Goal: Task Accomplishment & Management: Complete application form

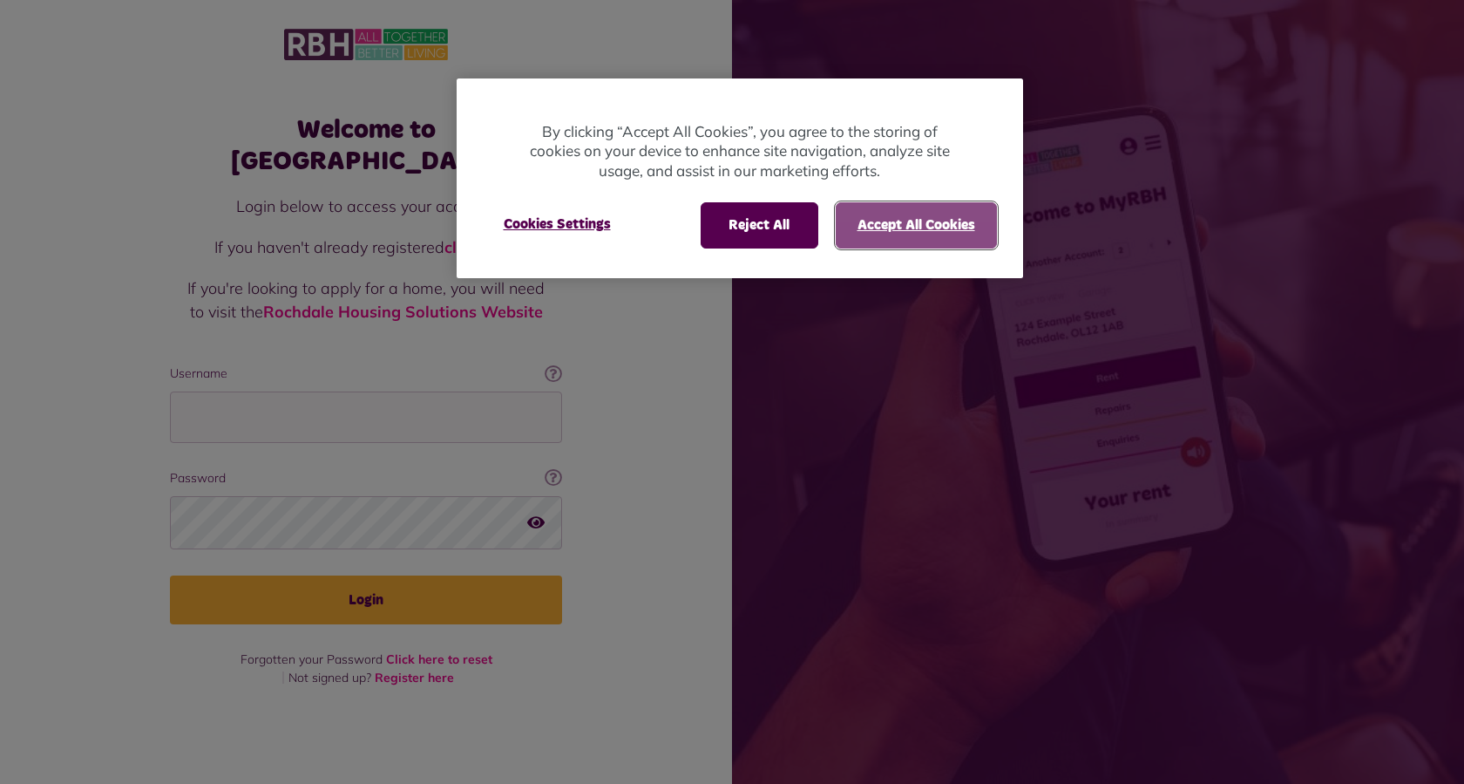
click at [901, 221] on button "Accept All Cookies" at bounding box center [916, 224] width 161 height 45
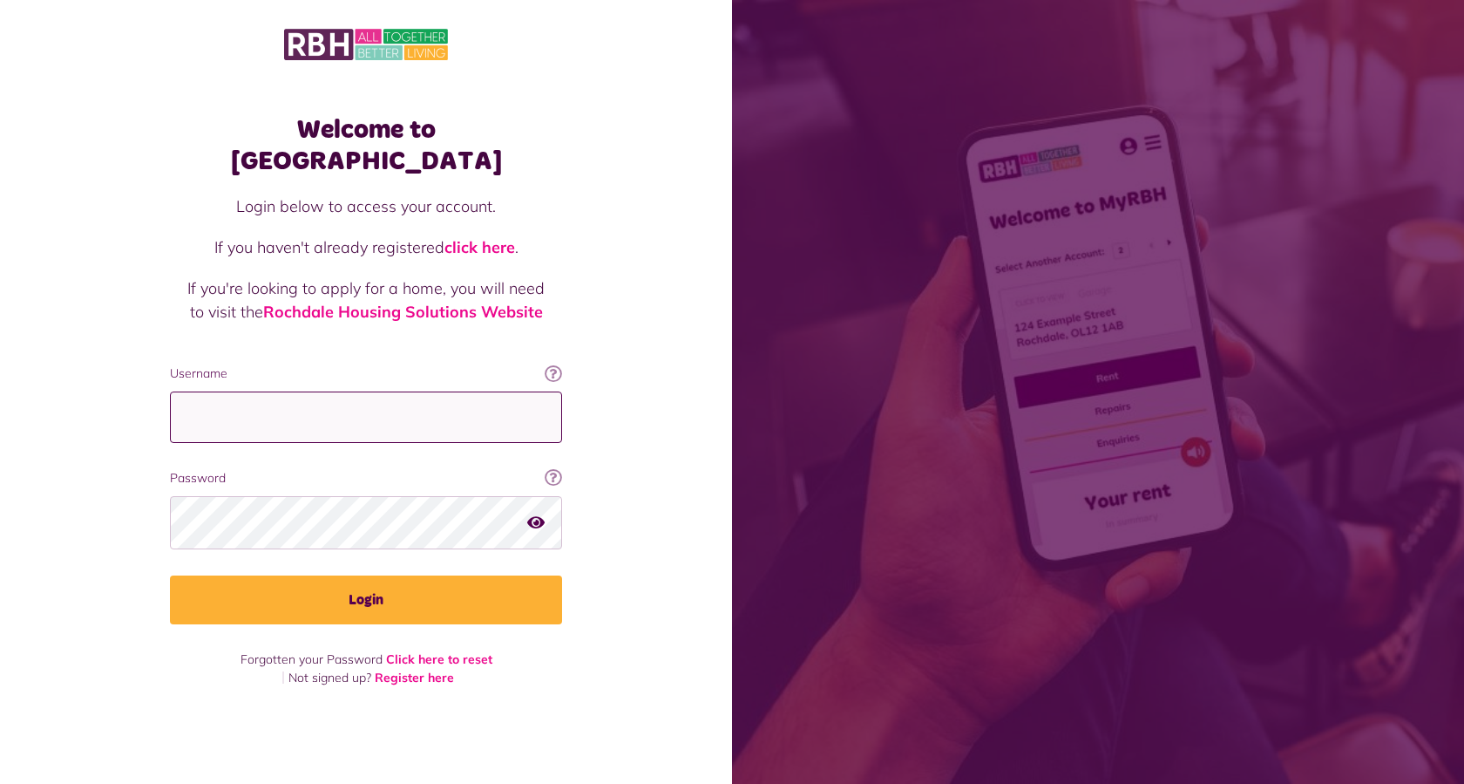
click at [251, 400] on input "Username" at bounding box center [366, 416] width 392 height 51
type input "**********"
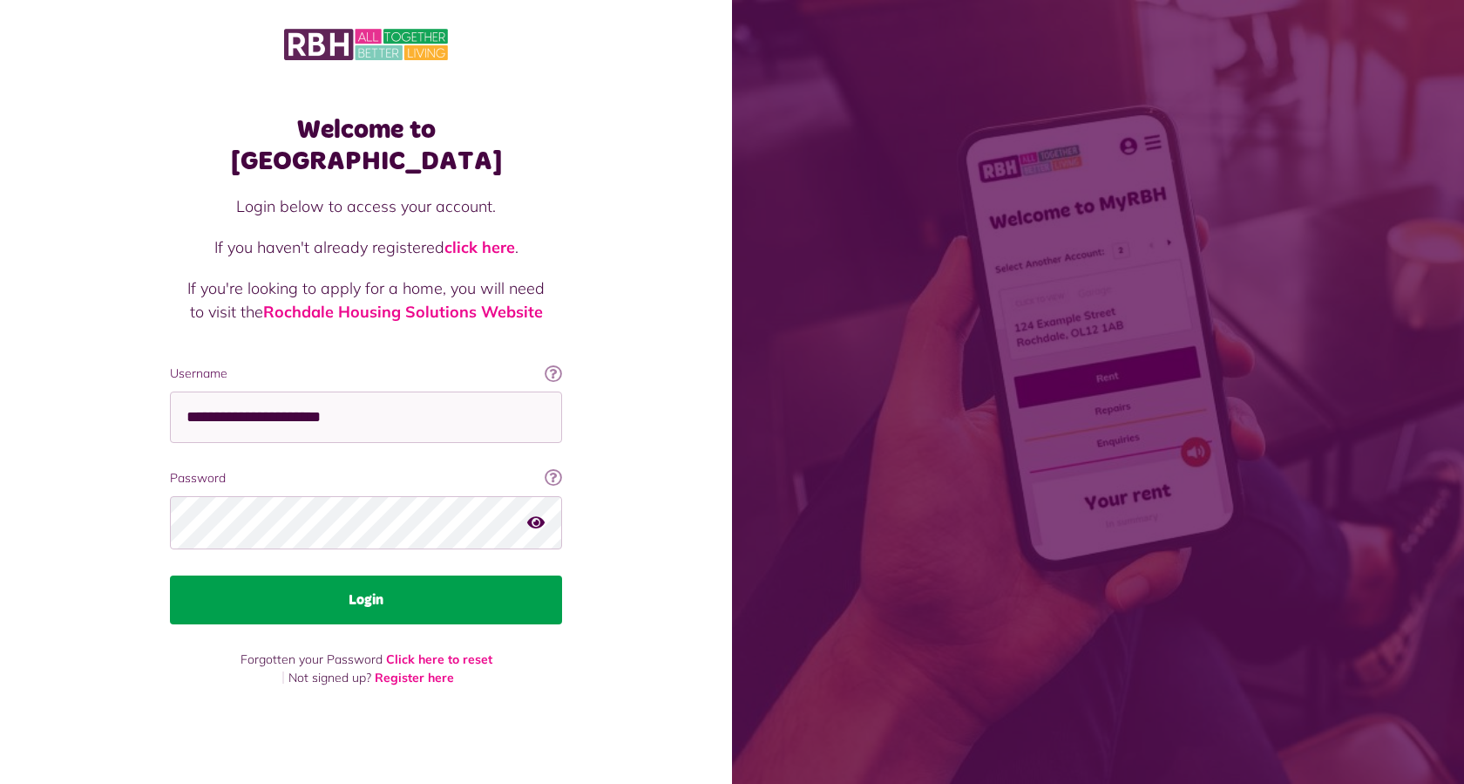
click at [341, 587] on button "Login" at bounding box center [366, 599] width 392 height 49
click at [379, 585] on button "Login" at bounding box center [366, 599] width 392 height 49
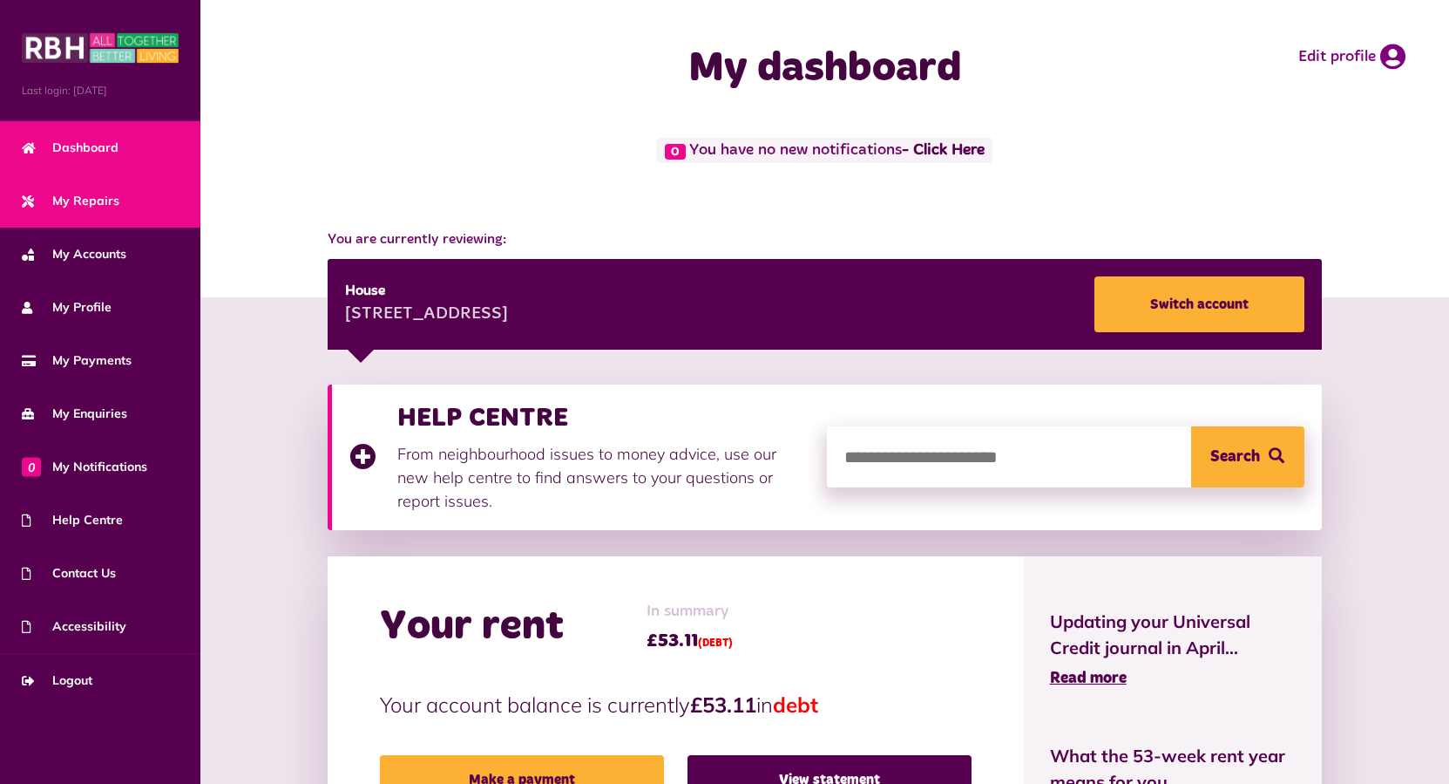
click at [75, 201] on span "My Repairs" at bounding box center [71, 201] width 98 height 18
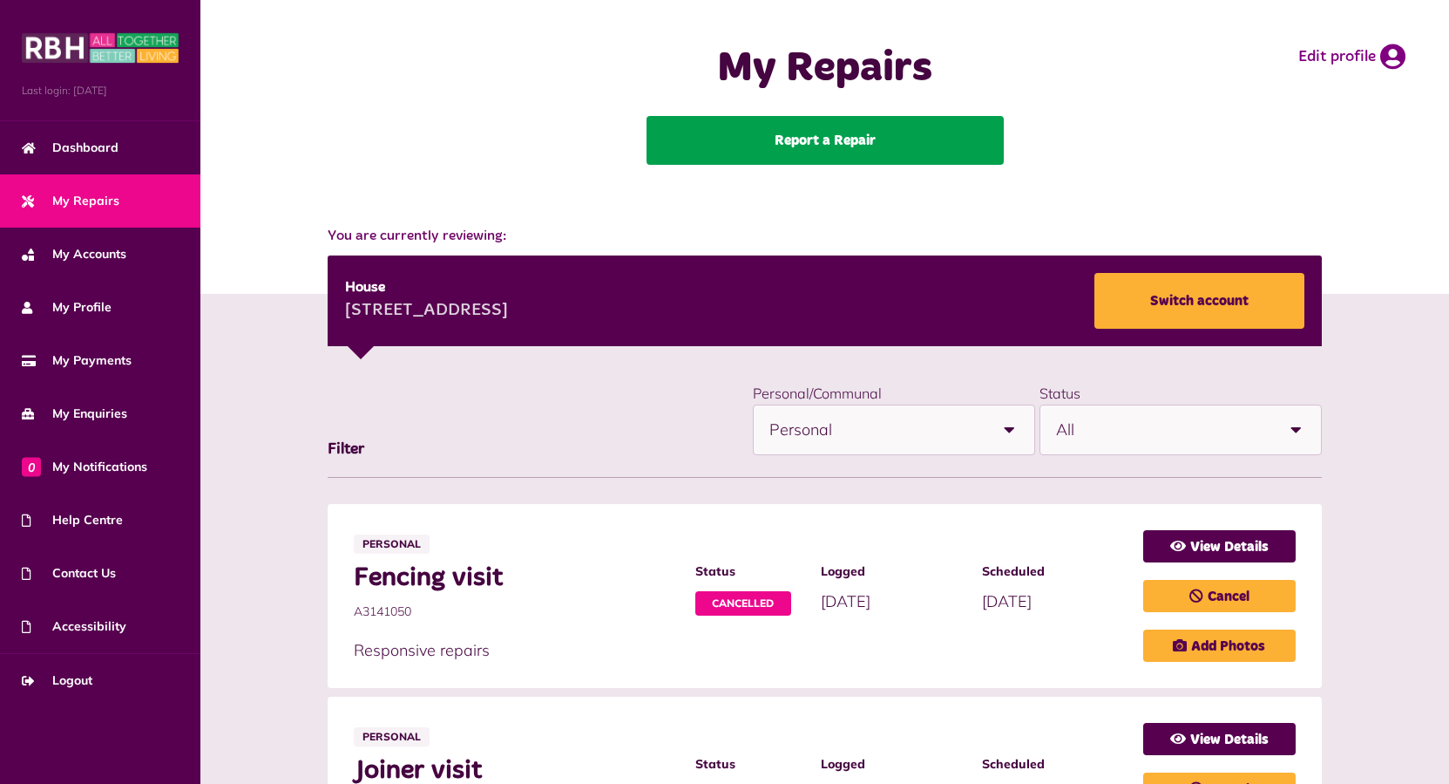
click at [818, 164] on link "Report a Repair" at bounding box center [825, 140] width 357 height 49
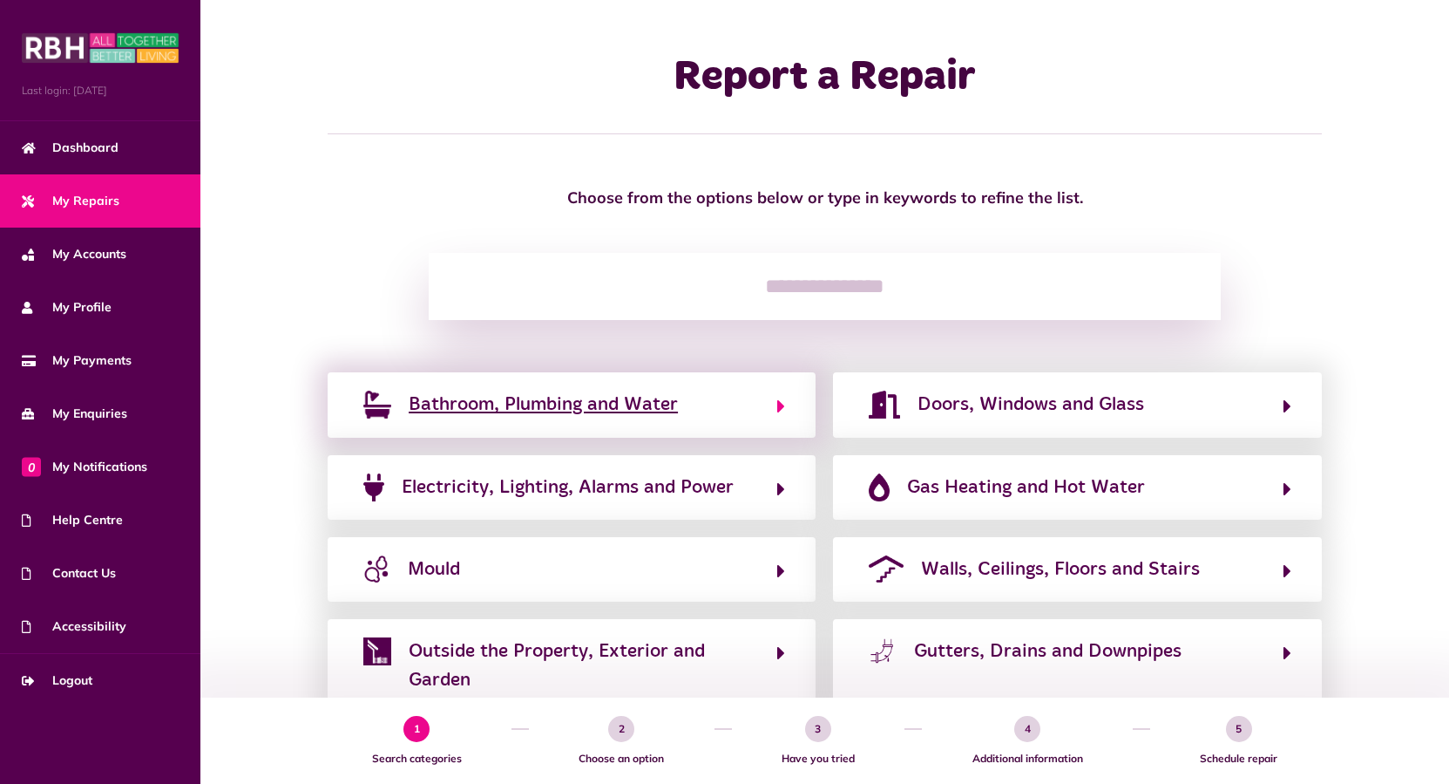
click at [590, 401] on span "Bathroom, Plumbing and Water" at bounding box center [543, 404] width 269 height 28
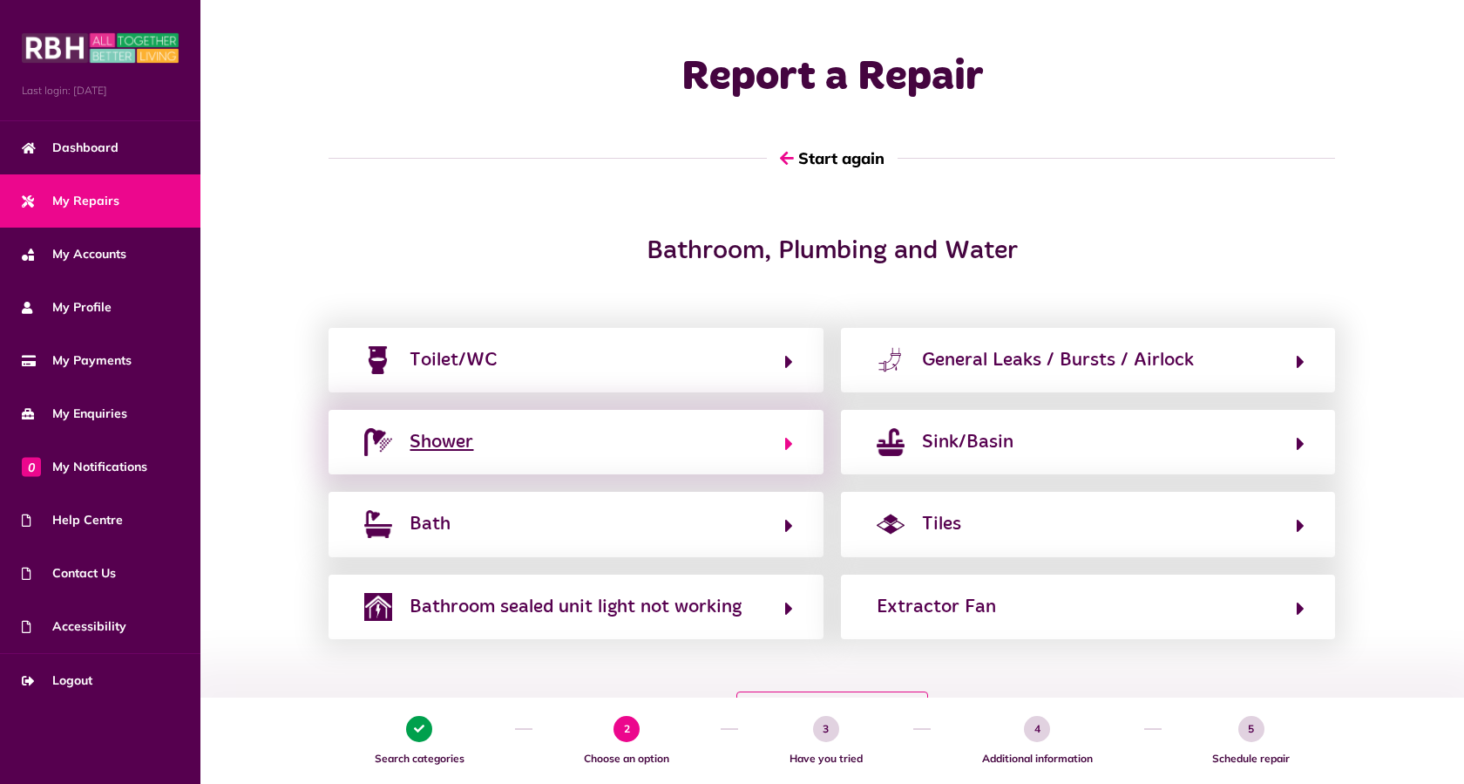
click at [465, 449] on div "Shower" at bounding box center [442, 442] width 64 height 28
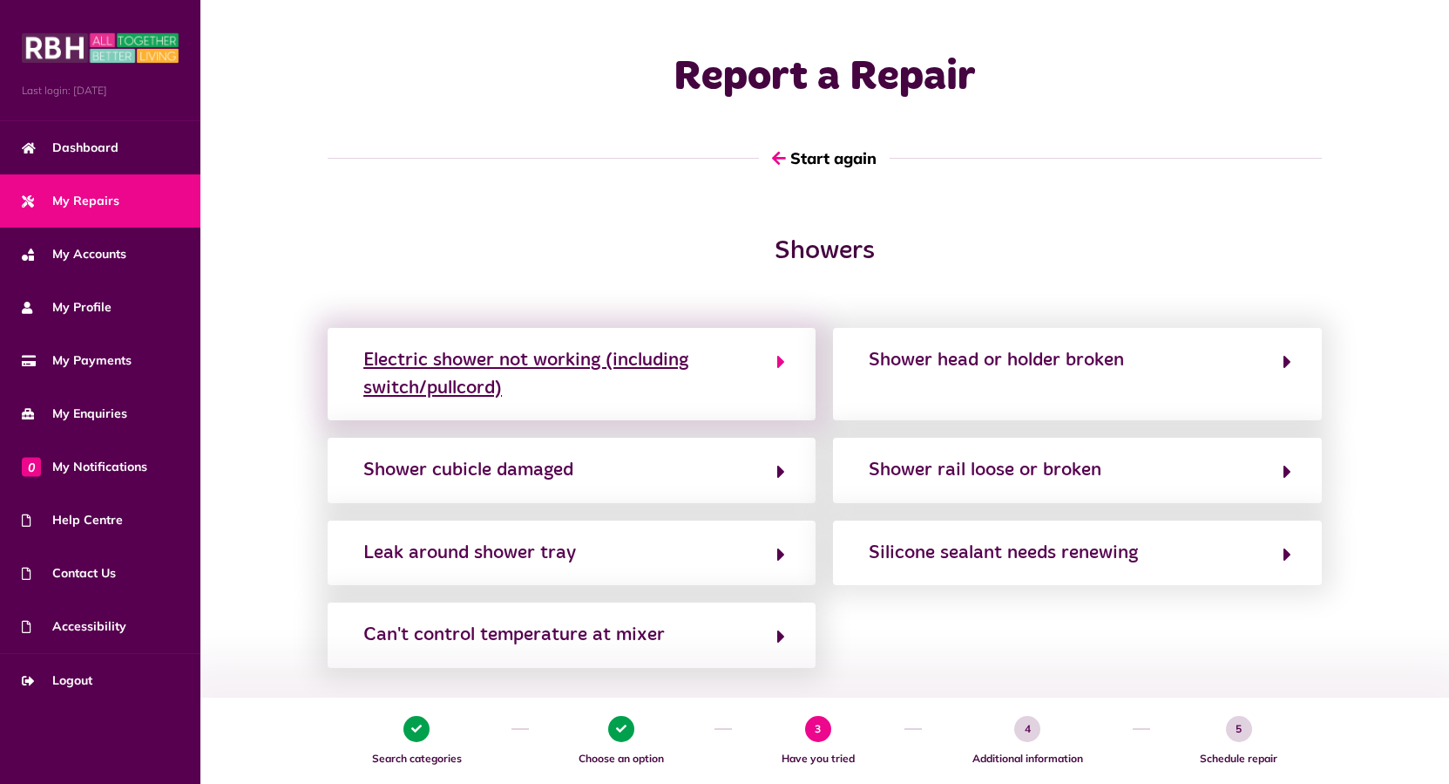
click at [585, 368] on div "Electric shower not working (including switch/pullcord)" at bounding box center [561, 374] width 396 height 57
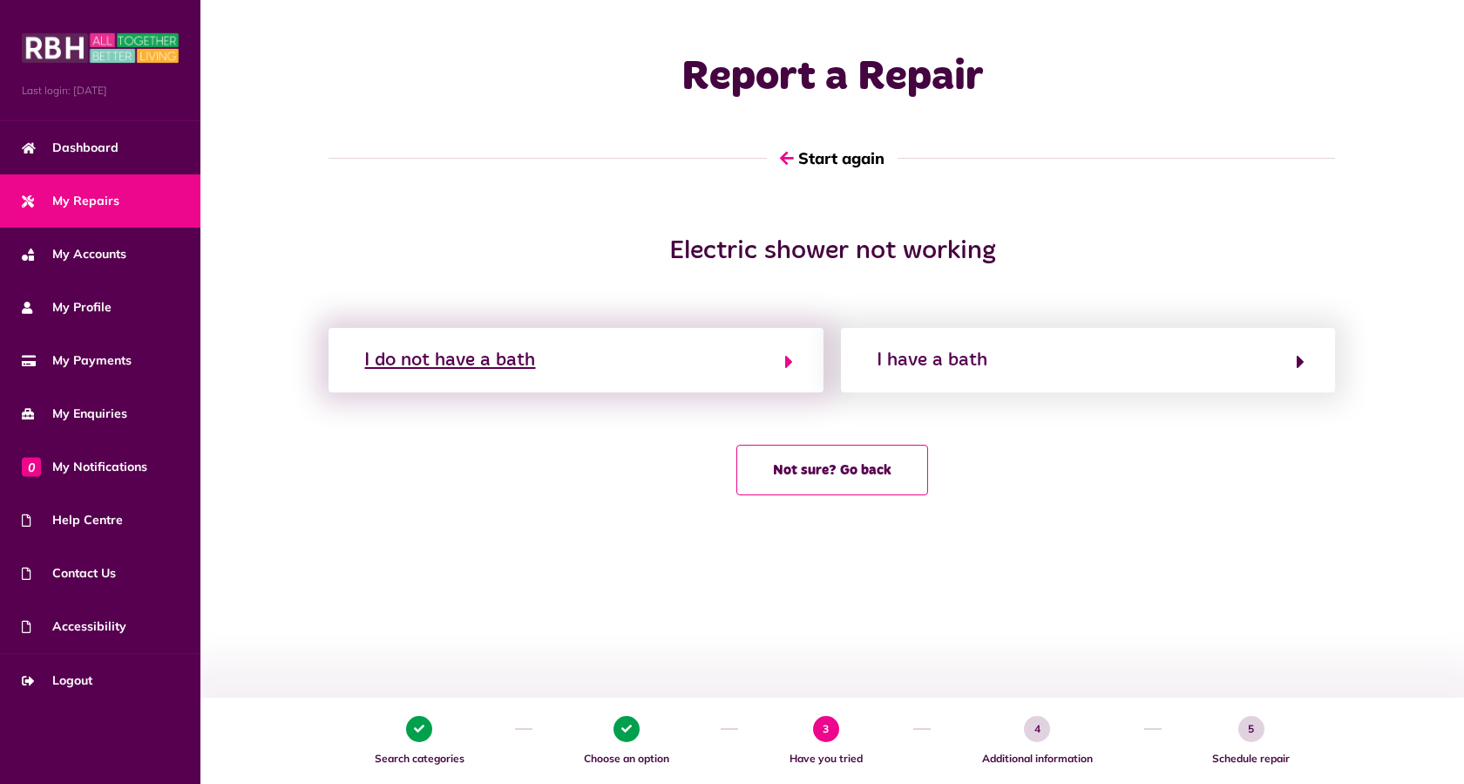
click at [491, 359] on div "I do not have a bath" at bounding box center [449, 360] width 171 height 28
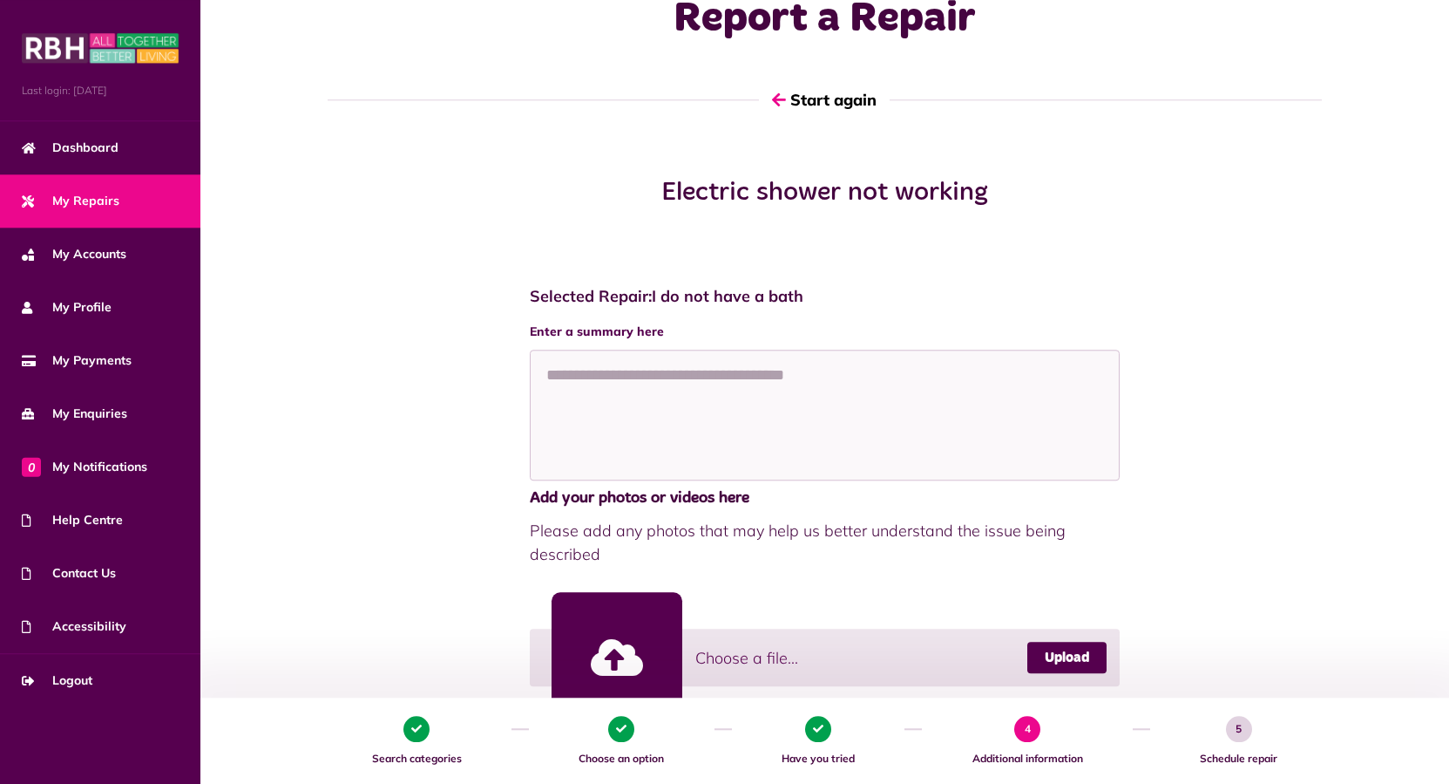
scroll to position [89, 0]
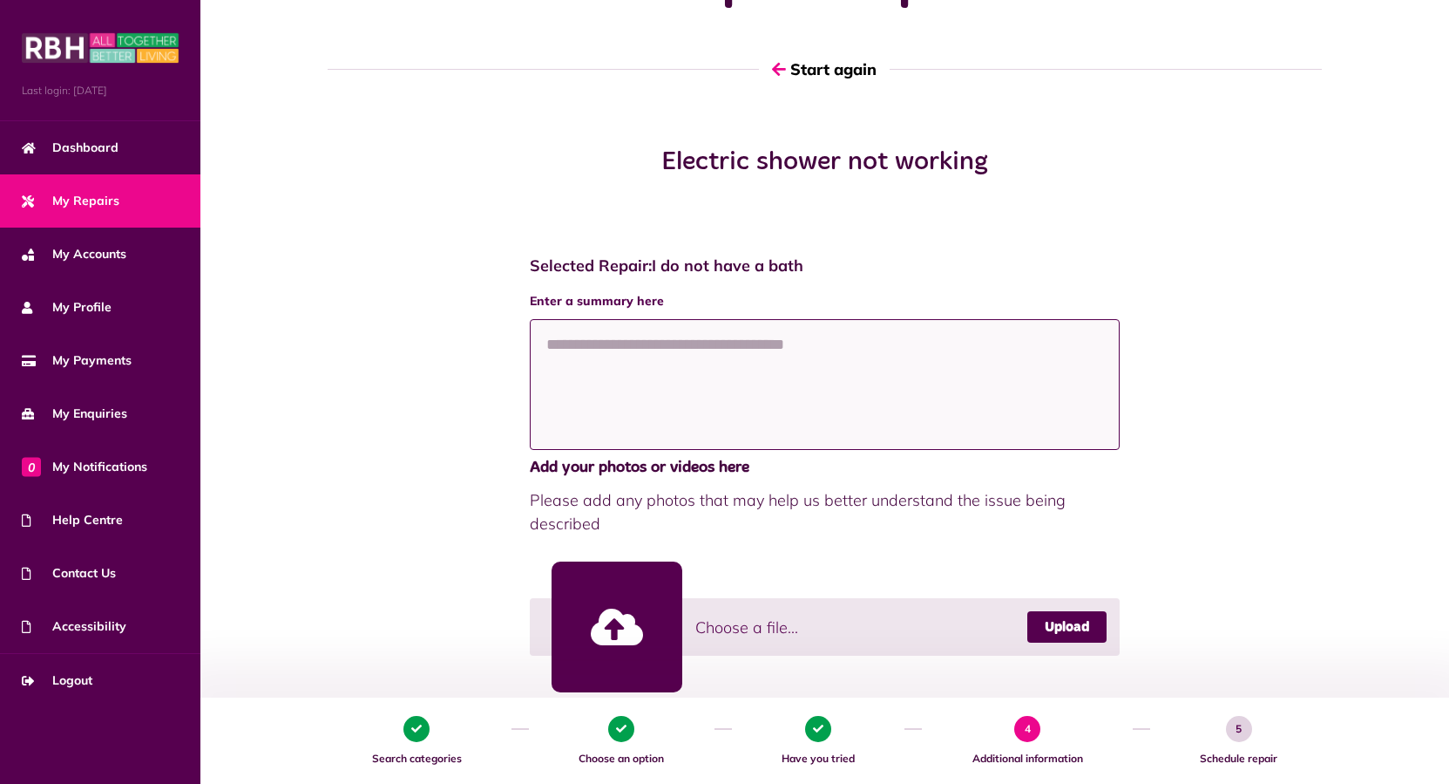
click at [647, 346] on textarea at bounding box center [825, 384] width 590 height 131
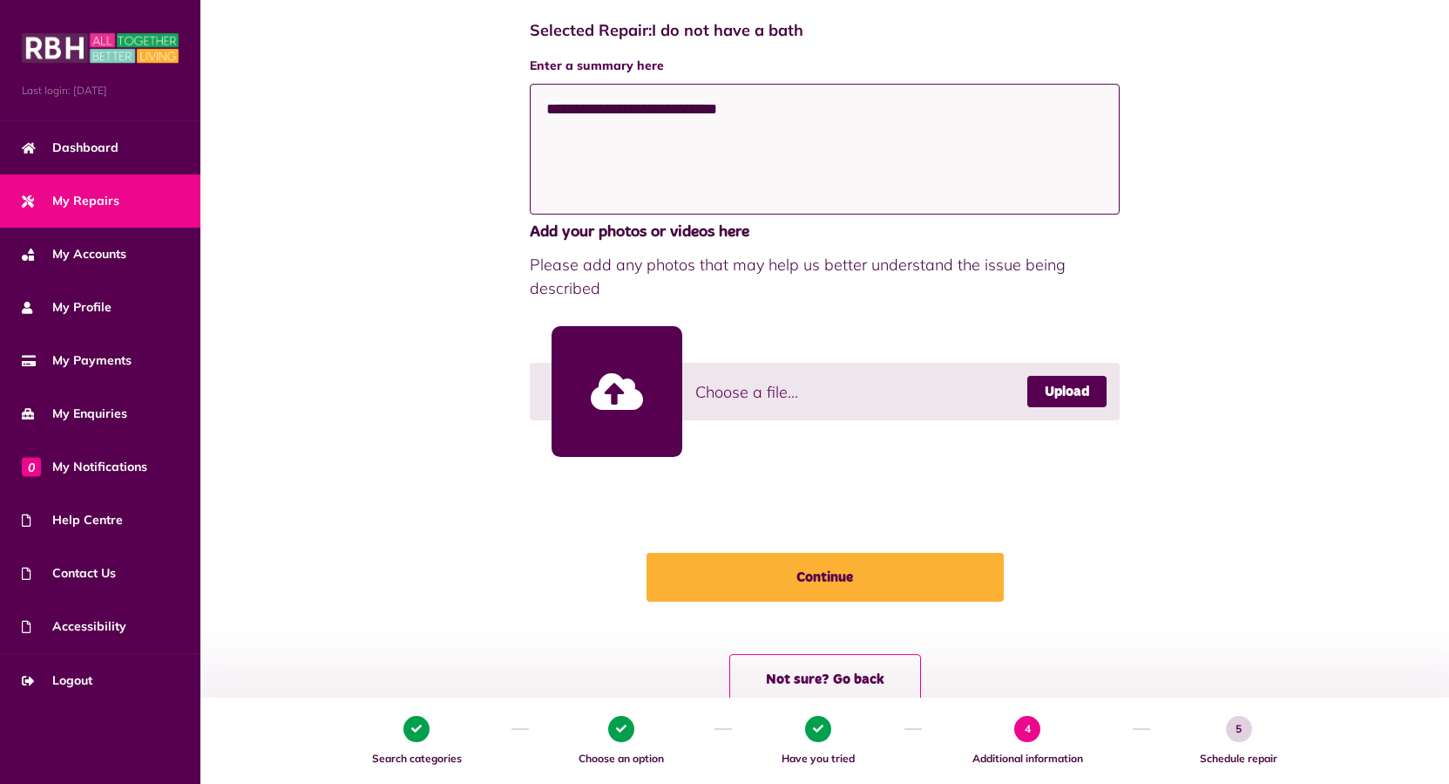
scroll to position [371, 0]
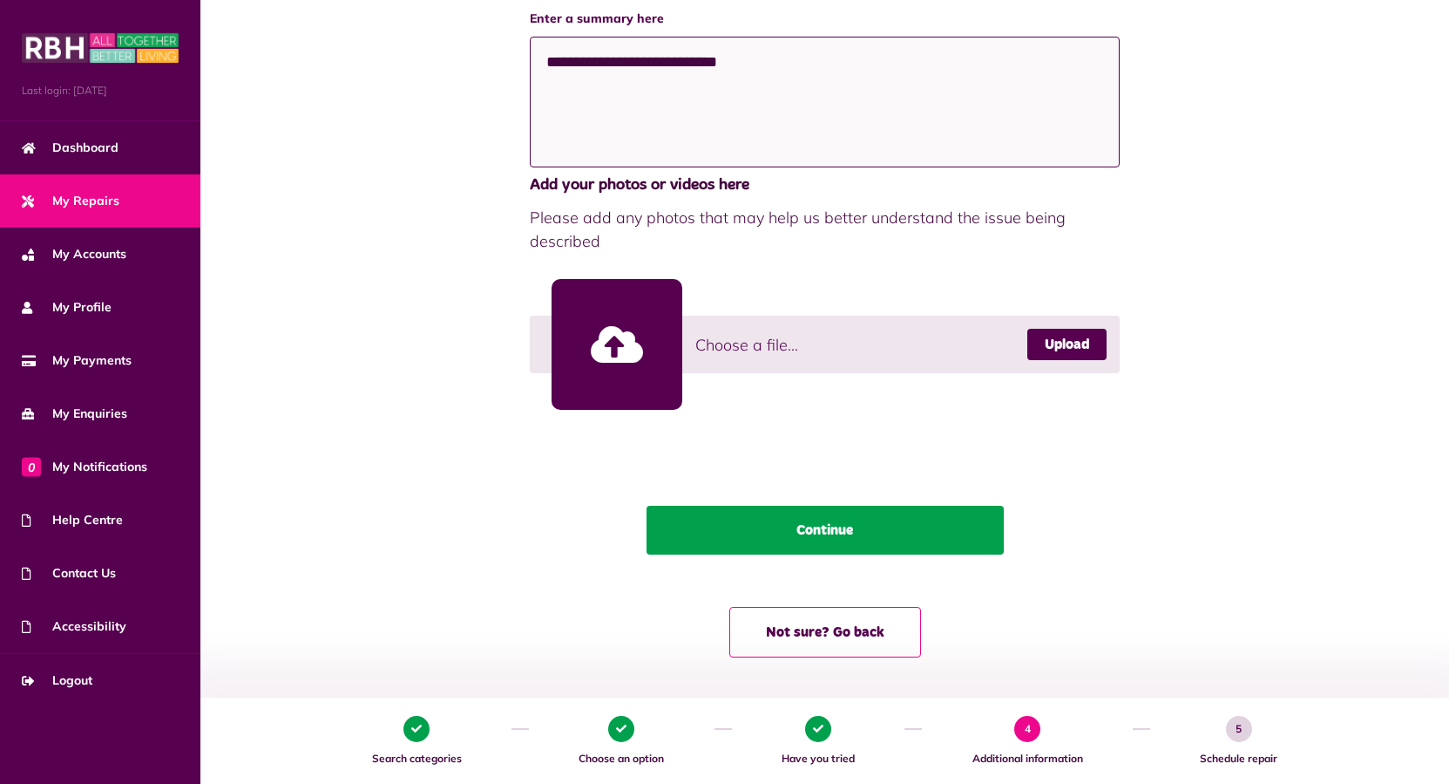
type textarea "**********"
click at [885, 518] on button "Continue" at bounding box center [825, 529] width 357 height 49
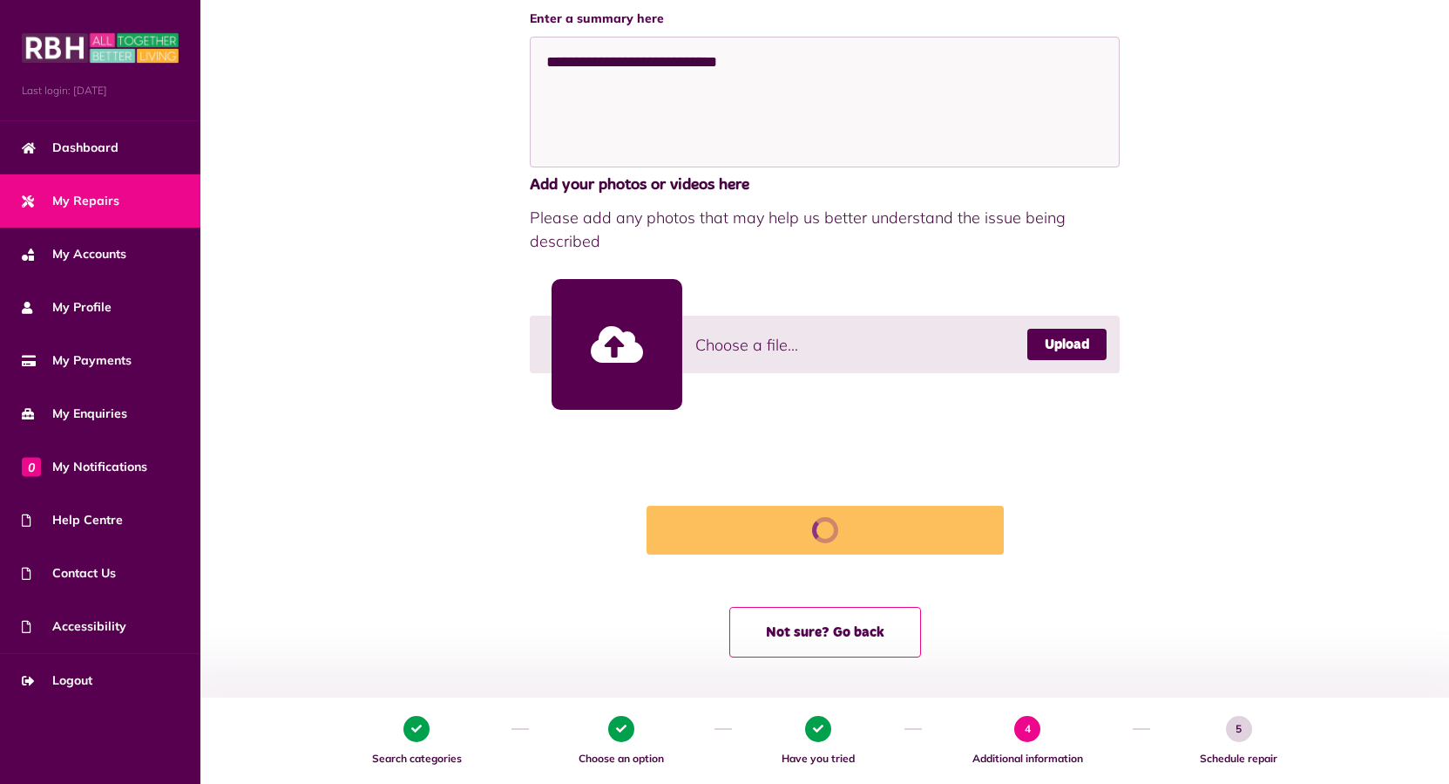
scroll to position [35, 0]
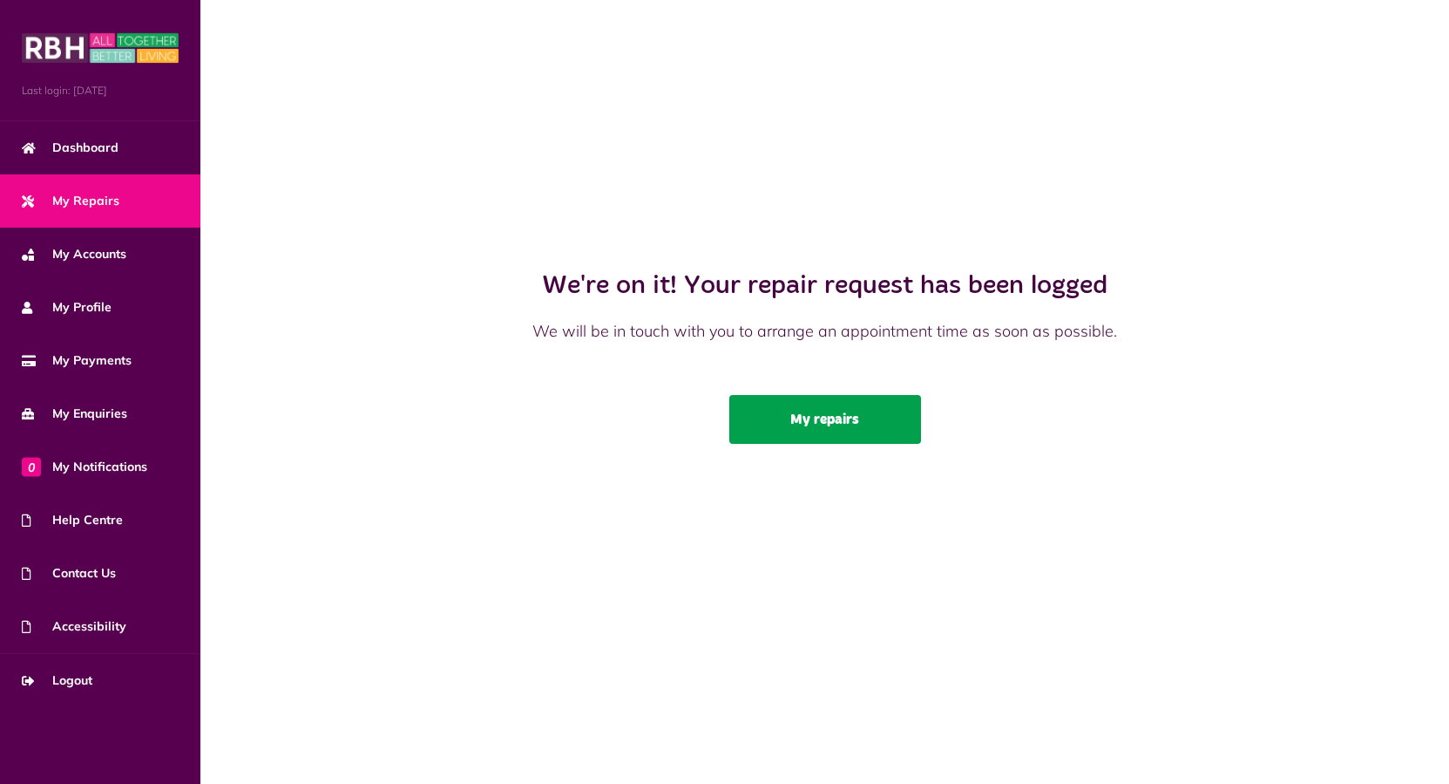
click at [842, 417] on link "My repairs" at bounding box center [825, 419] width 192 height 49
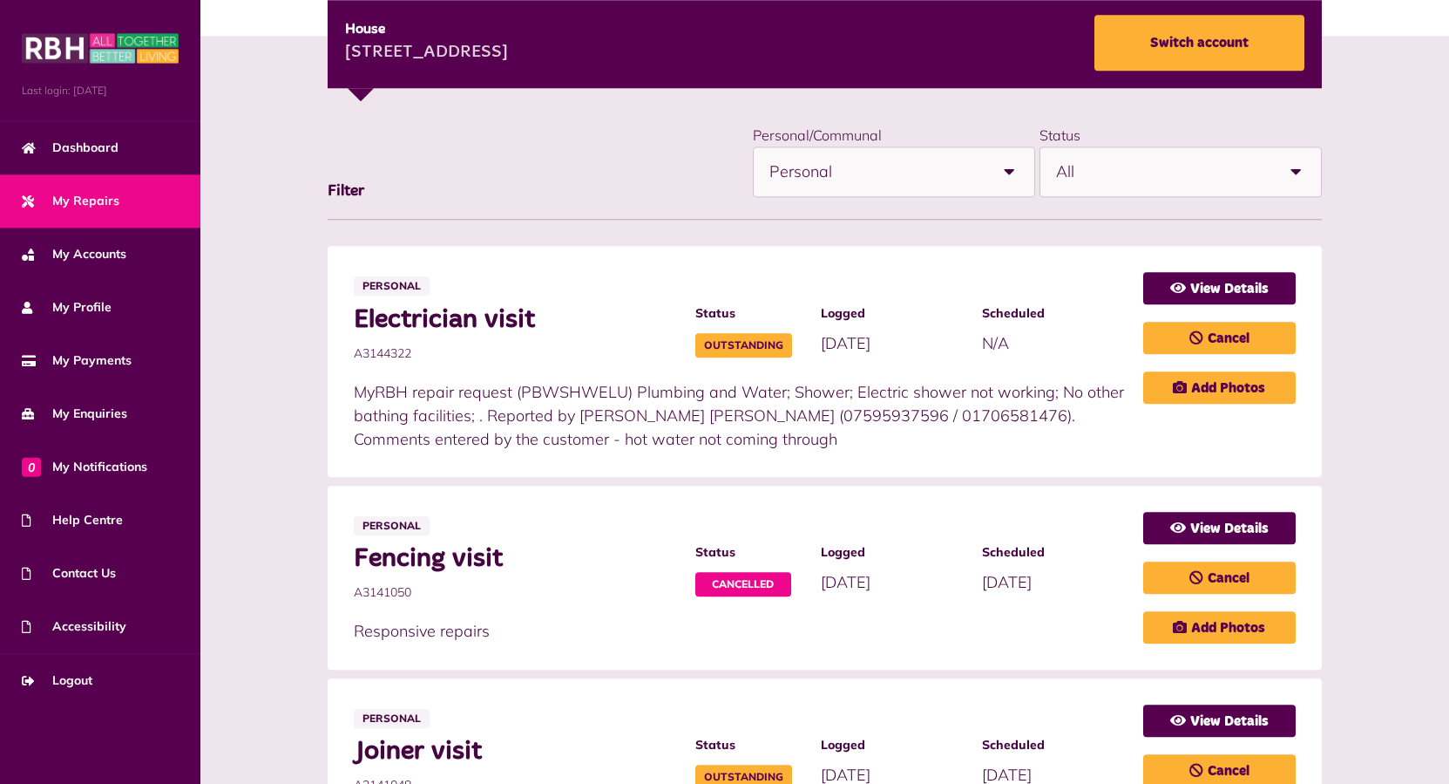
scroll to position [267, 0]
